Goal: Task Accomplishment & Management: Manage account settings

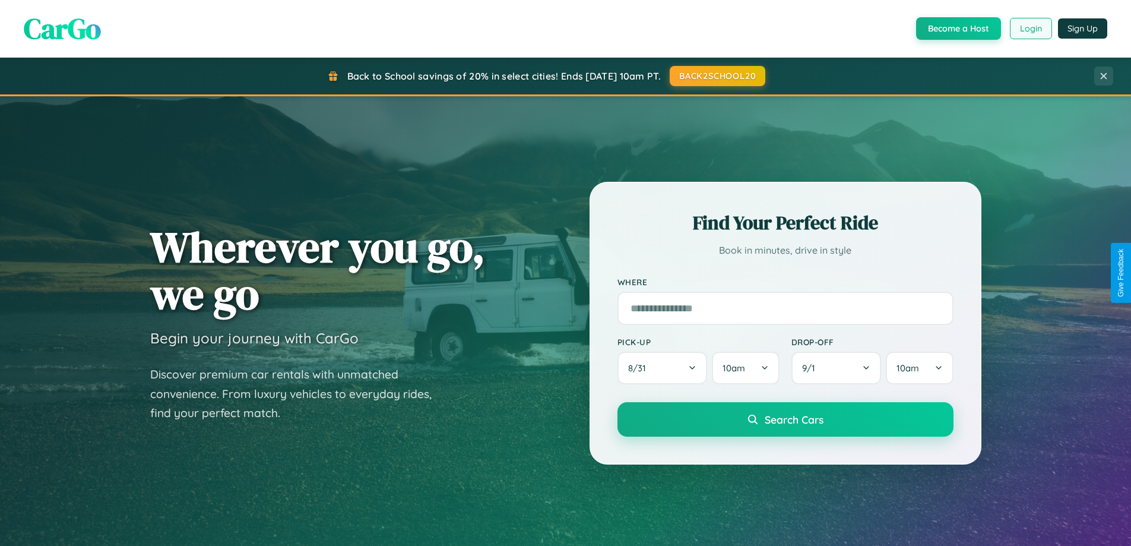
click at [1030, 29] on button "Login" at bounding box center [1031, 28] width 42 height 21
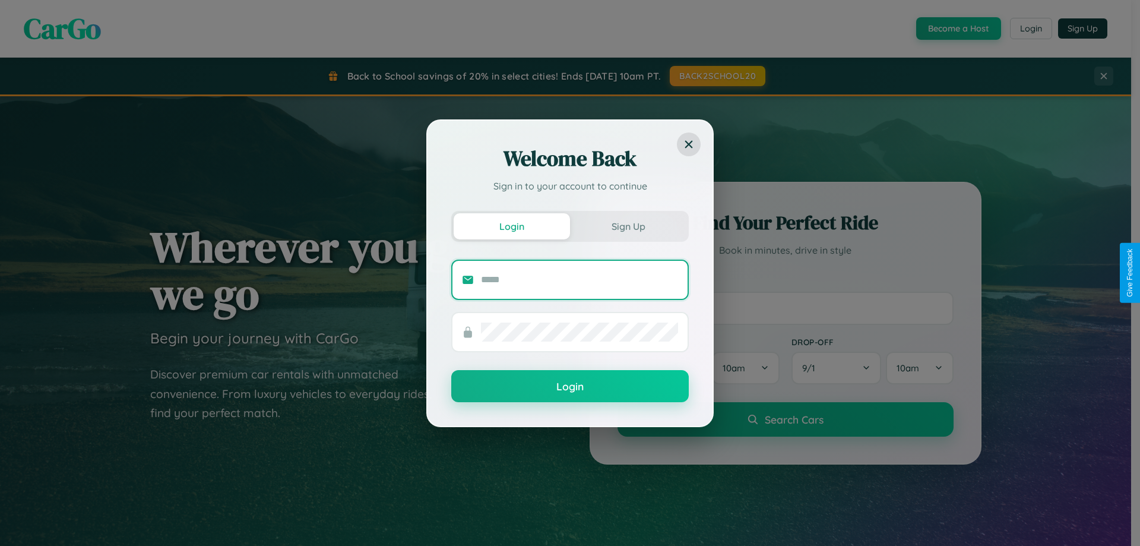
click at [580, 279] on input "text" at bounding box center [579, 279] width 197 height 19
type input "**********"
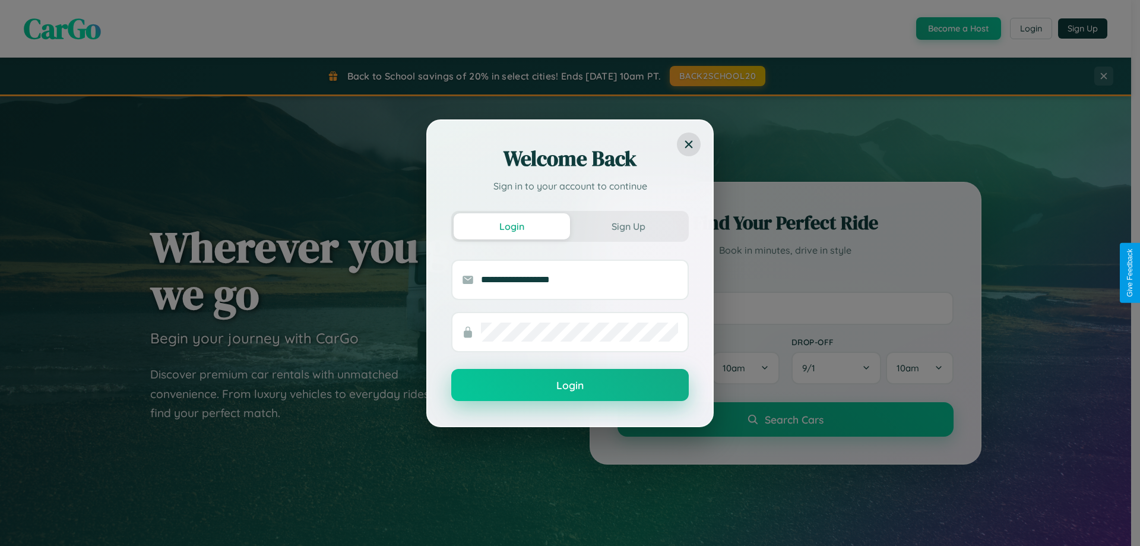
click at [570, 385] on button "Login" at bounding box center [570, 385] width 238 height 32
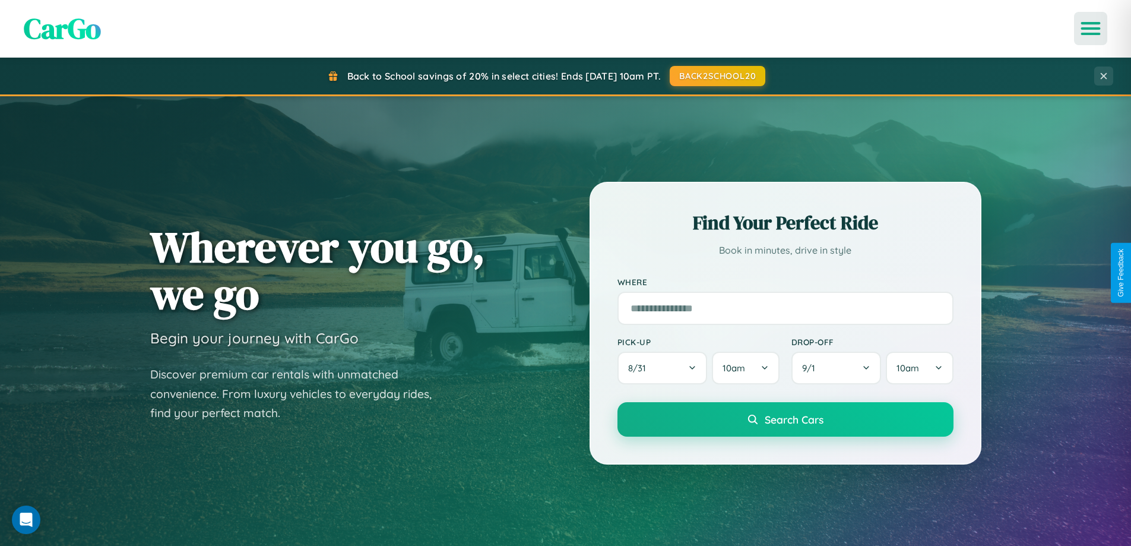
click at [1091, 29] on icon "Open menu" at bounding box center [1091, 28] width 17 height 11
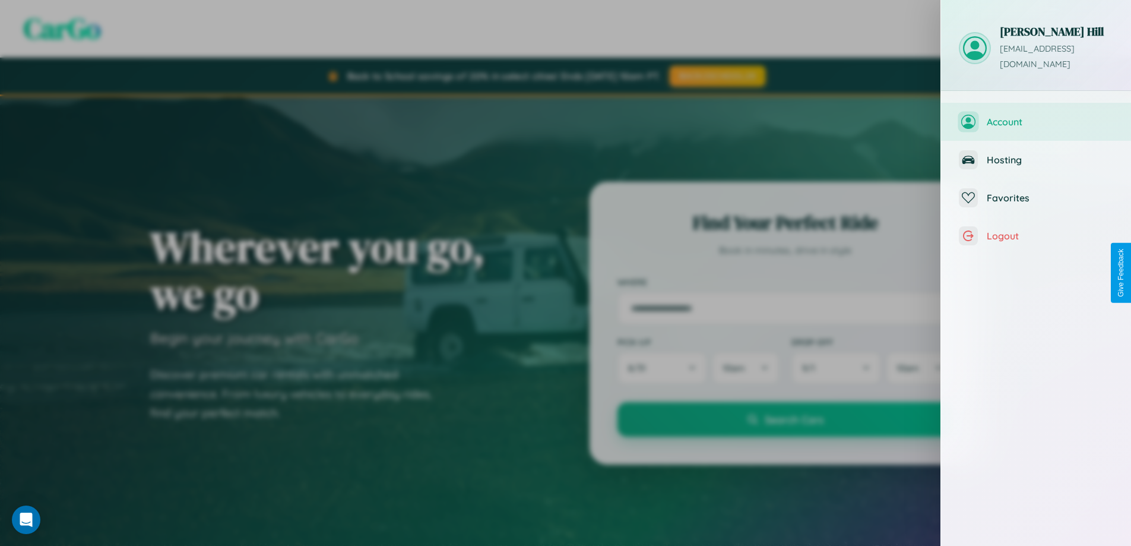
click at [1036, 116] on span "Account" at bounding box center [1050, 122] width 126 height 12
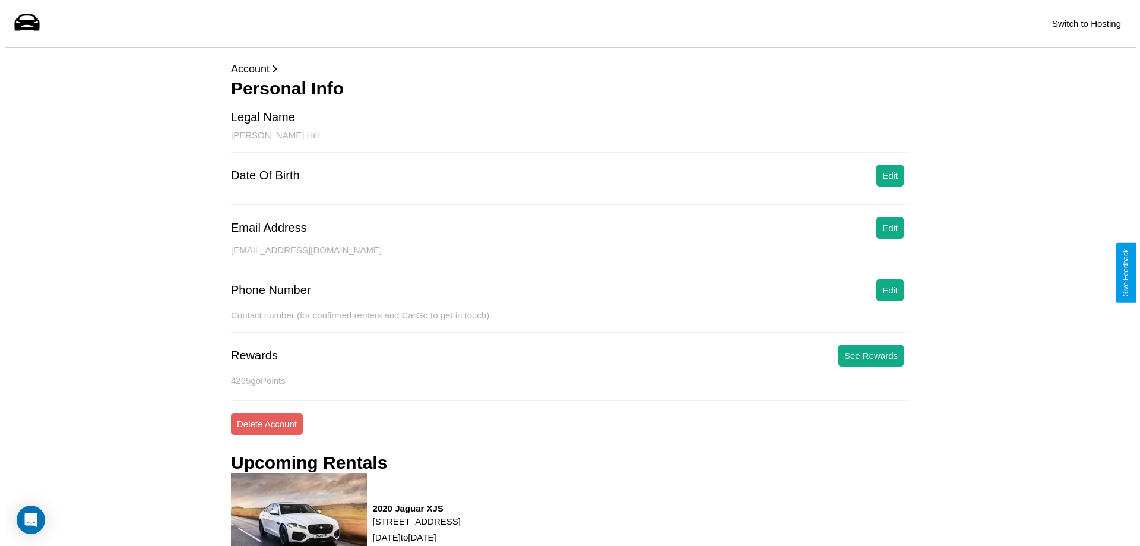
scroll to position [151, 0]
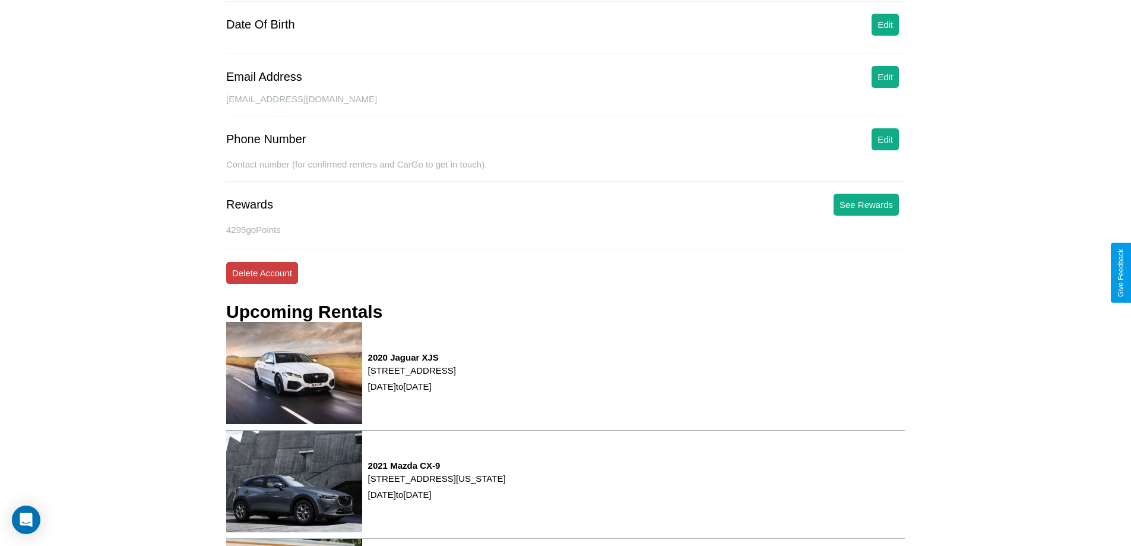
click at [262, 273] on button "Delete Account" at bounding box center [262, 273] width 72 height 22
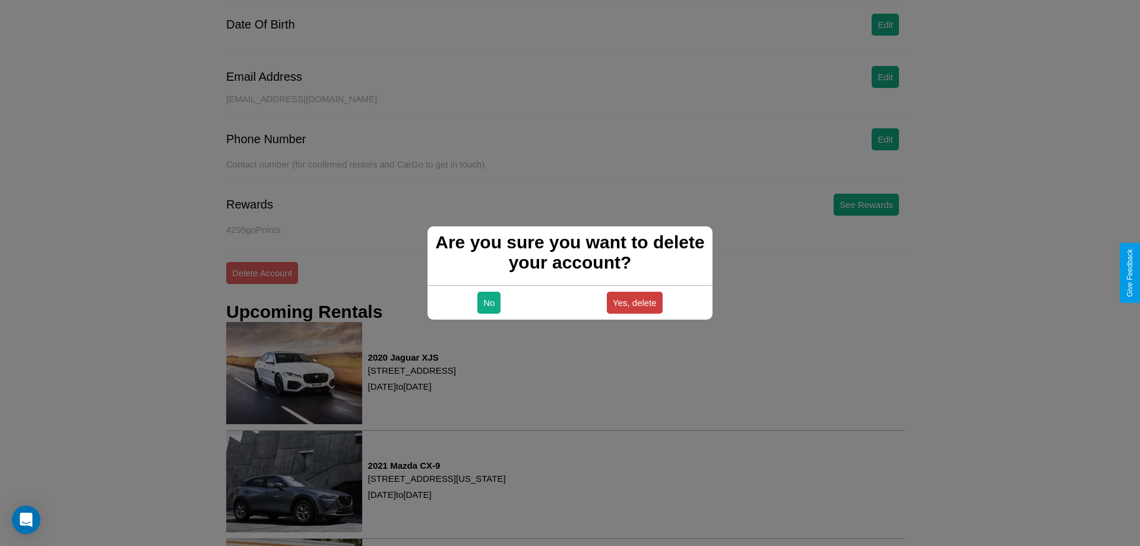
click at [634, 302] on button "Yes, delete" at bounding box center [635, 303] width 56 height 22
